Goal: Check status: Check status

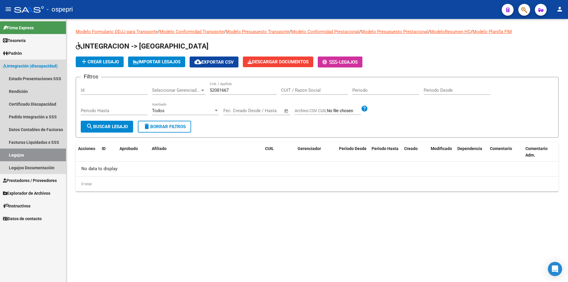
click at [20, 154] on link "Legajos" at bounding box center [33, 155] width 66 height 13
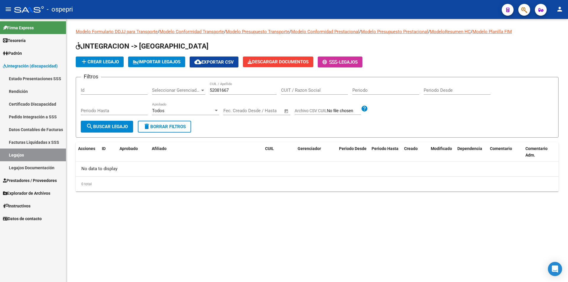
drag, startPoint x: 237, startPoint y: 87, endPoint x: 212, endPoint y: 91, distance: 25.2
click at [212, 91] on div "52081667 CUIL / Apellido" at bounding box center [243, 88] width 67 height 13
drag, startPoint x: 234, startPoint y: 89, endPoint x: 200, endPoint y: 91, distance: 34.1
click at [200, 91] on div "Filtros Id Seleccionar Gerenciador Seleccionar Gerenciador 52081667 CUIL / Apel…" at bounding box center [317, 101] width 473 height 39
paste input "6003128"
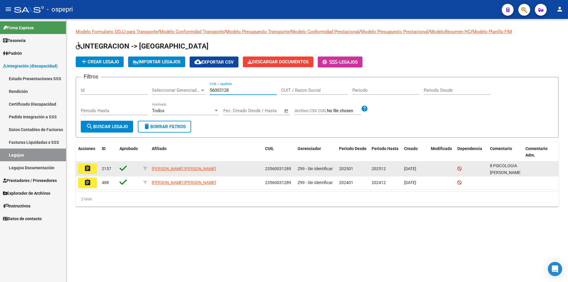
type input "56003128"
drag, startPoint x: 290, startPoint y: 168, endPoint x: 260, endPoint y: 167, distance: 29.9
click at [260, 167] on div "assignment 2157 [PERSON_NAME] [PERSON_NAME] 23560031289 Z99 - Sin Identificar 2…" at bounding box center [317, 169] width 483 height 15
copy div "23560031289"
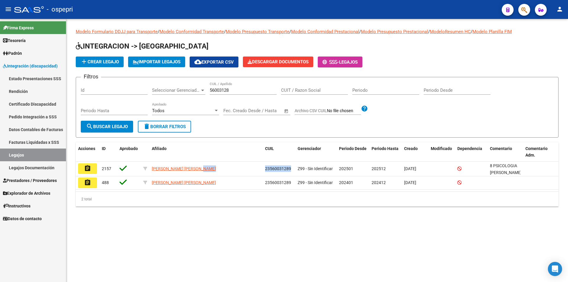
click at [29, 103] on link "Certificado Discapacidad" at bounding box center [33, 104] width 66 height 13
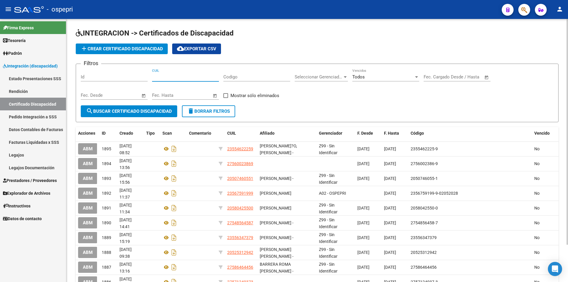
paste input "23-56003128-9"
type input "23-56003128-9"
click at [122, 111] on span "search Buscar Certificado Discapacidad" at bounding box center [129, 111] width 86 height 5
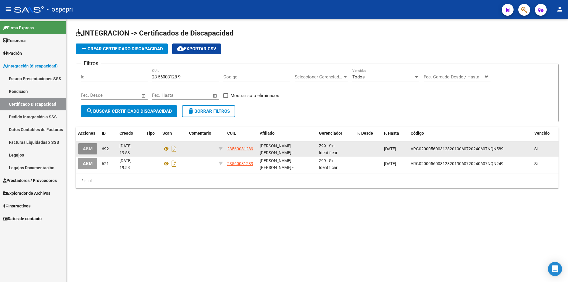
click at [82, 143] on button "ABM" at bounding box center [87, 148] width 19 height 11
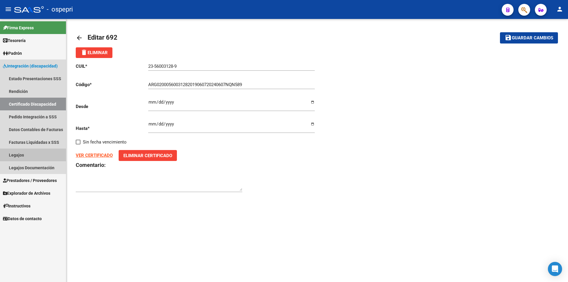
click at [23, 155] on link "Legajos" at bounding box center [33, 155] width 66 height 13
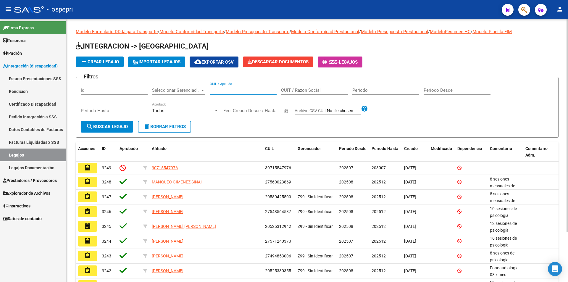
paste input "56003128"
type input "56003128"
click at [108, 128] on span "search Buscar Legajo" at bounding box center [107, 126] width 42 height 5
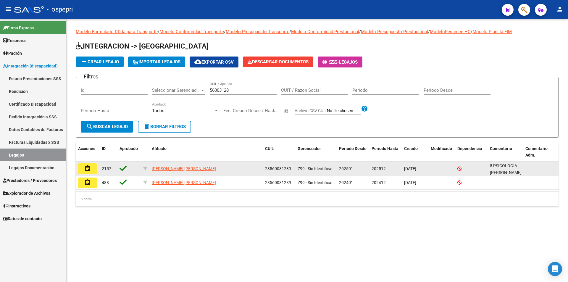
click at [86, 170] on mat-icon "assignment" at bounding box center [87, 168] width 7 height 7
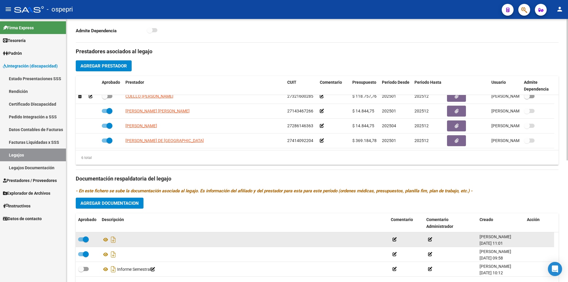
scroll to position [227, 0]
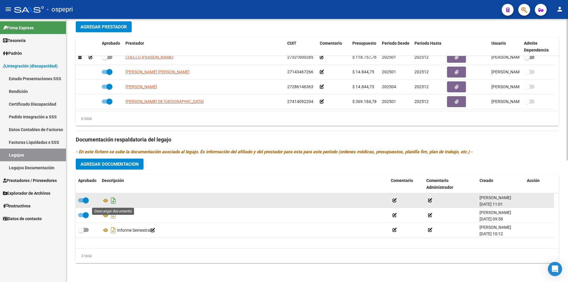
click at [114, 201] on icon "Descargar documento" at bounding box center [113, 200] width 8 height 9
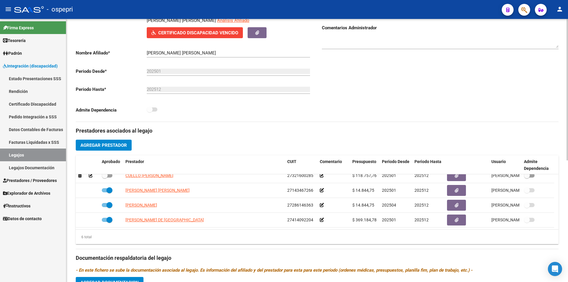
scroll to position [0, 0]
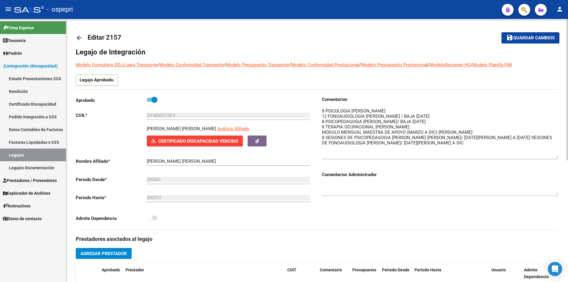
drag, startPoint x: 555, startPoint y: 118, endPoint x: 559, endPoint y: 157, distance: 39.0
click at [559, 157] on div "arrow_back Editar 2157 save Guardar cambios Legajo de Integración Modelo Formul…" at bounding box center [317, 264] width 502 height 490
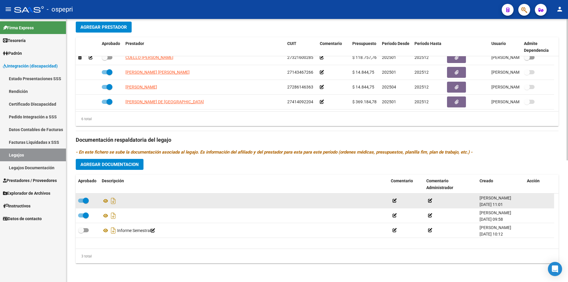
scroll to position [227, 0]
